Goal: Information Seeking & Learning: Learn about a topic

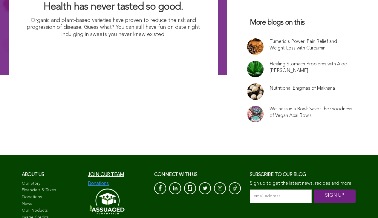
scroll to position [3995, 0]
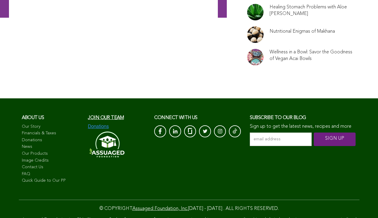
click at [247, 43] on link at bounding box center [255, 34] width 16 height 16
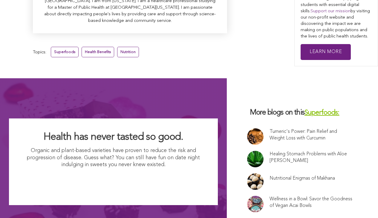
scroll to position [2205, 0]
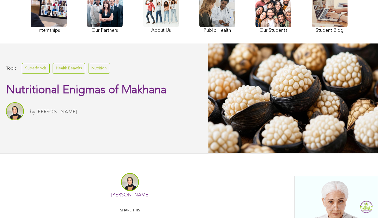
scroll to position [74, 0]
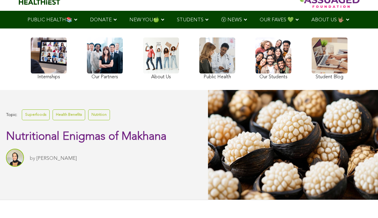
click at [262, 90] on div "Internships Our Partners About Us Public Health Our Students Student Blog" at bounding box center [189, 59] width 332 height 62
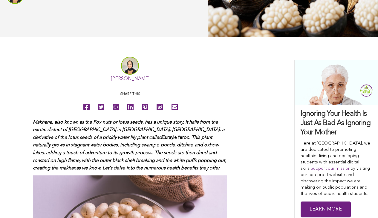
scroll to position [264, 0]
